Goal: Download file/media

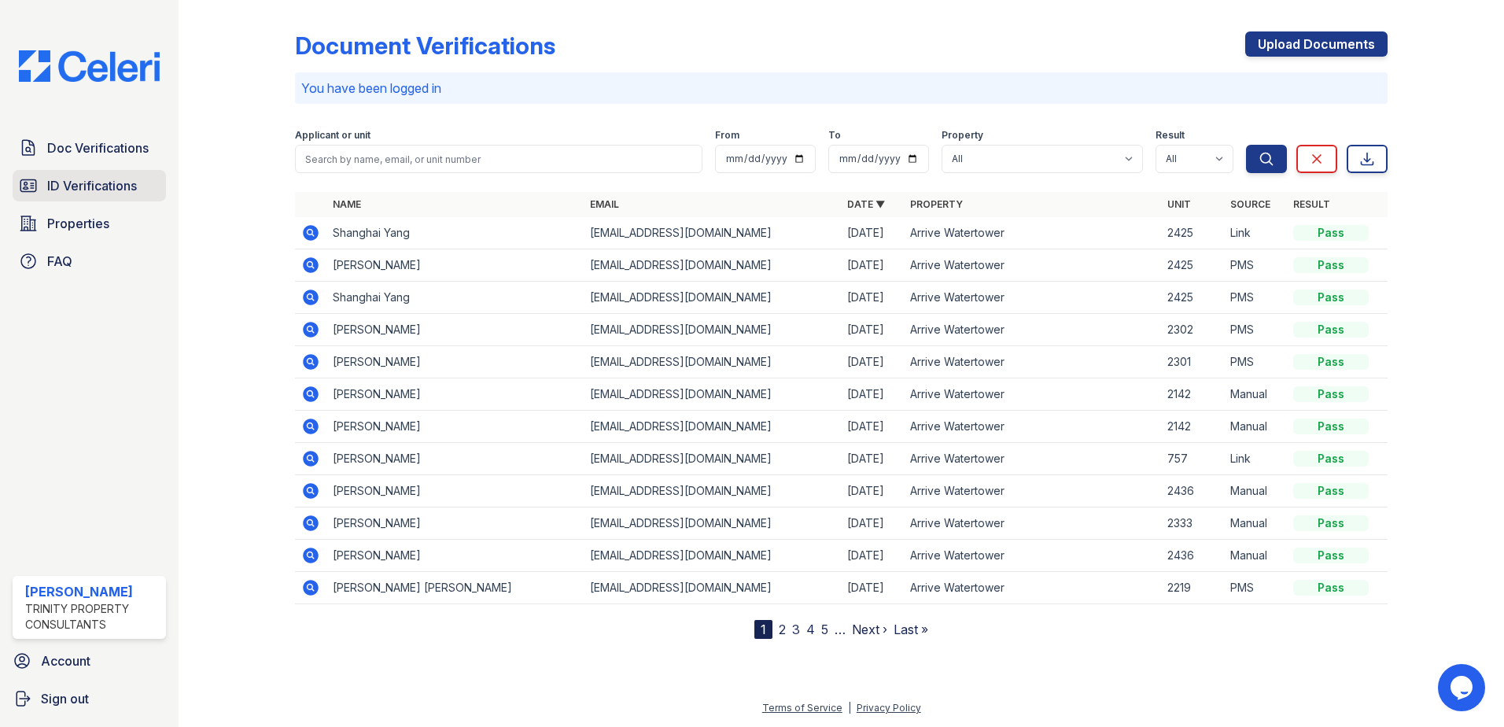
click at [110, 185] on span "ID Verifications" at bounding box center [92, 185] width 90 height 19
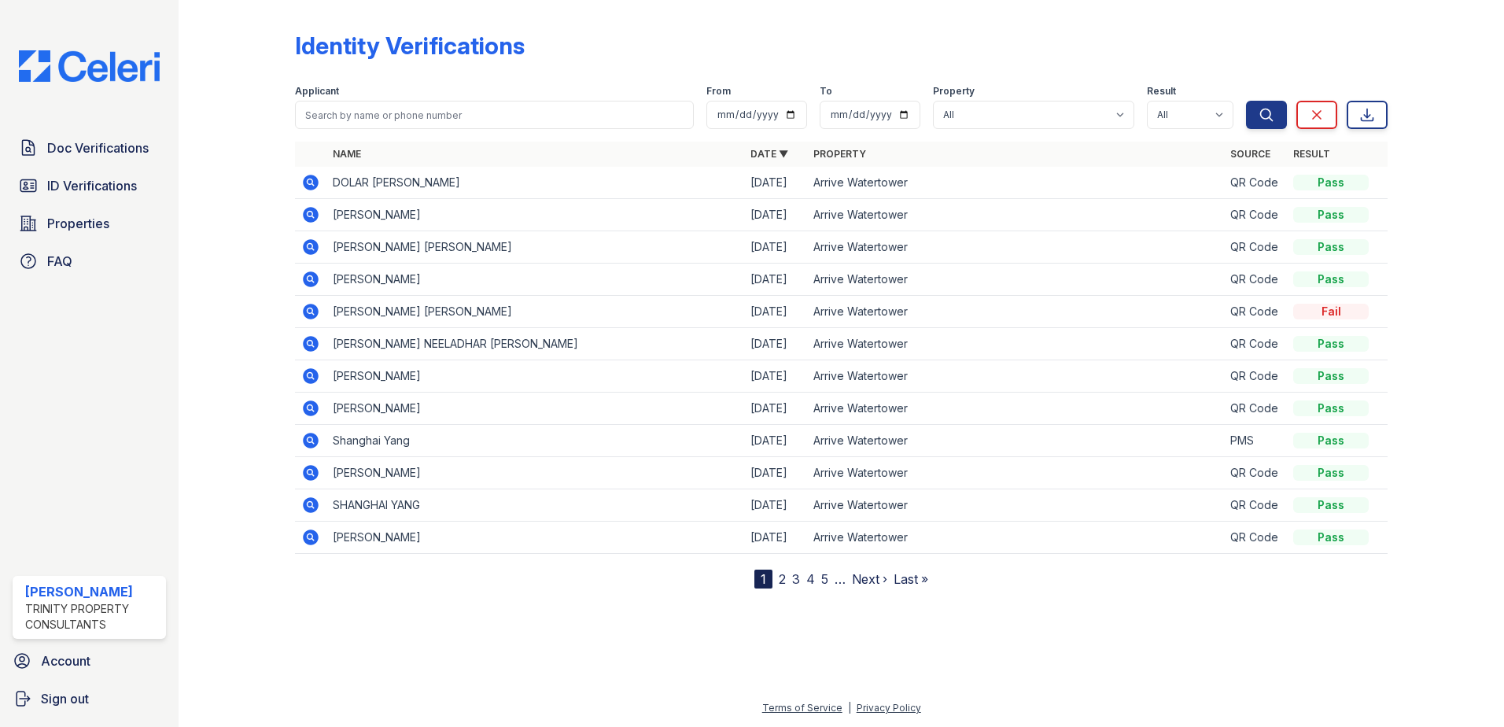
click at [311, 186] on icon at bounding box center [311, 183] width 16 height 16
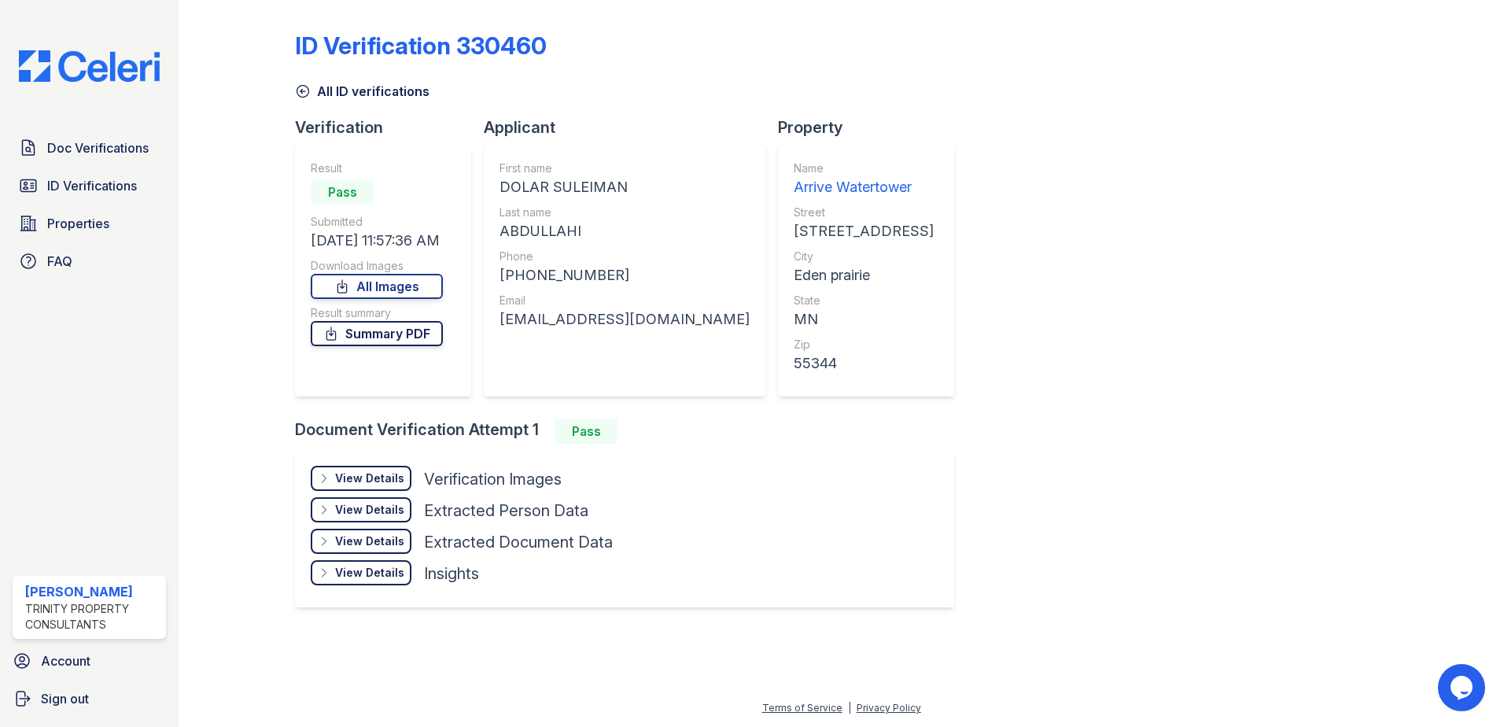
click at [362, 336] on link "Summary PDF" at bounding box center [377, 333] width 132 height 25
